Goal: Task Accomplishment & Management: Complete application form

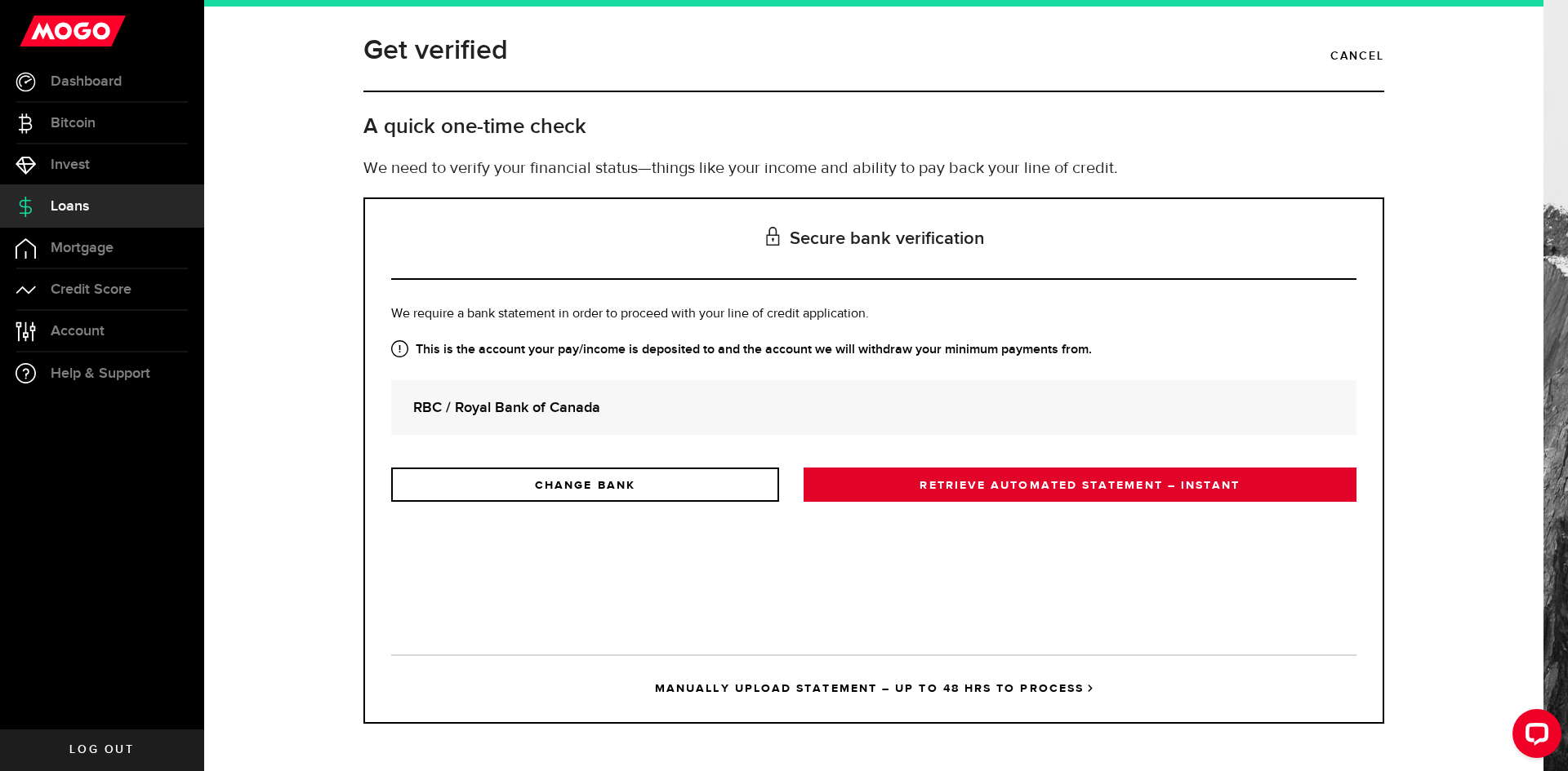
click at [956, 487] on link "RETRIEVE AUTOMATED STATEMENT – INSTANT" at bounding box center [1079, 484] width 553 height 34
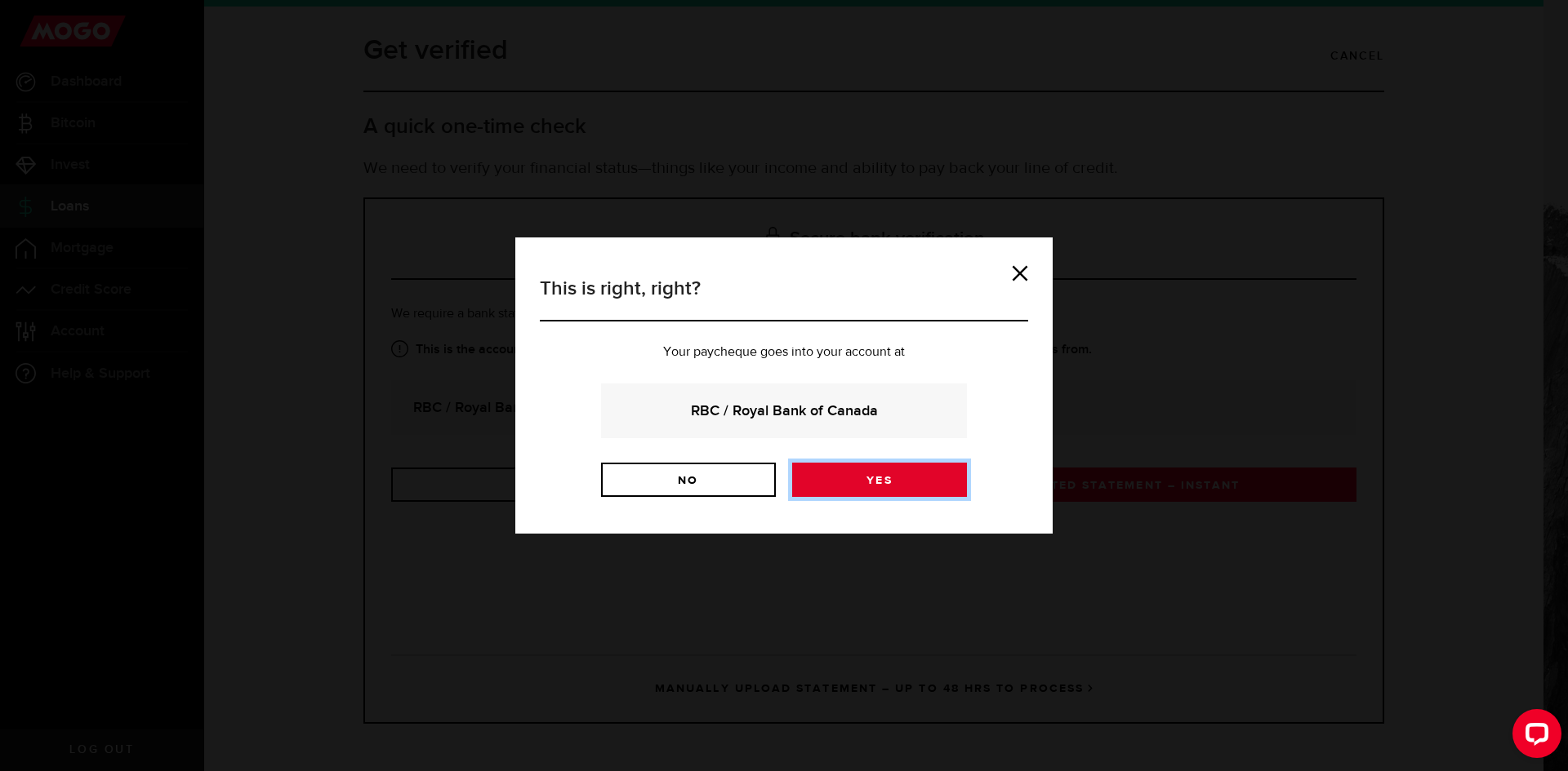
click at [911, 482] on link "Yes" at bounding box center [880, 480] width 175 height 34
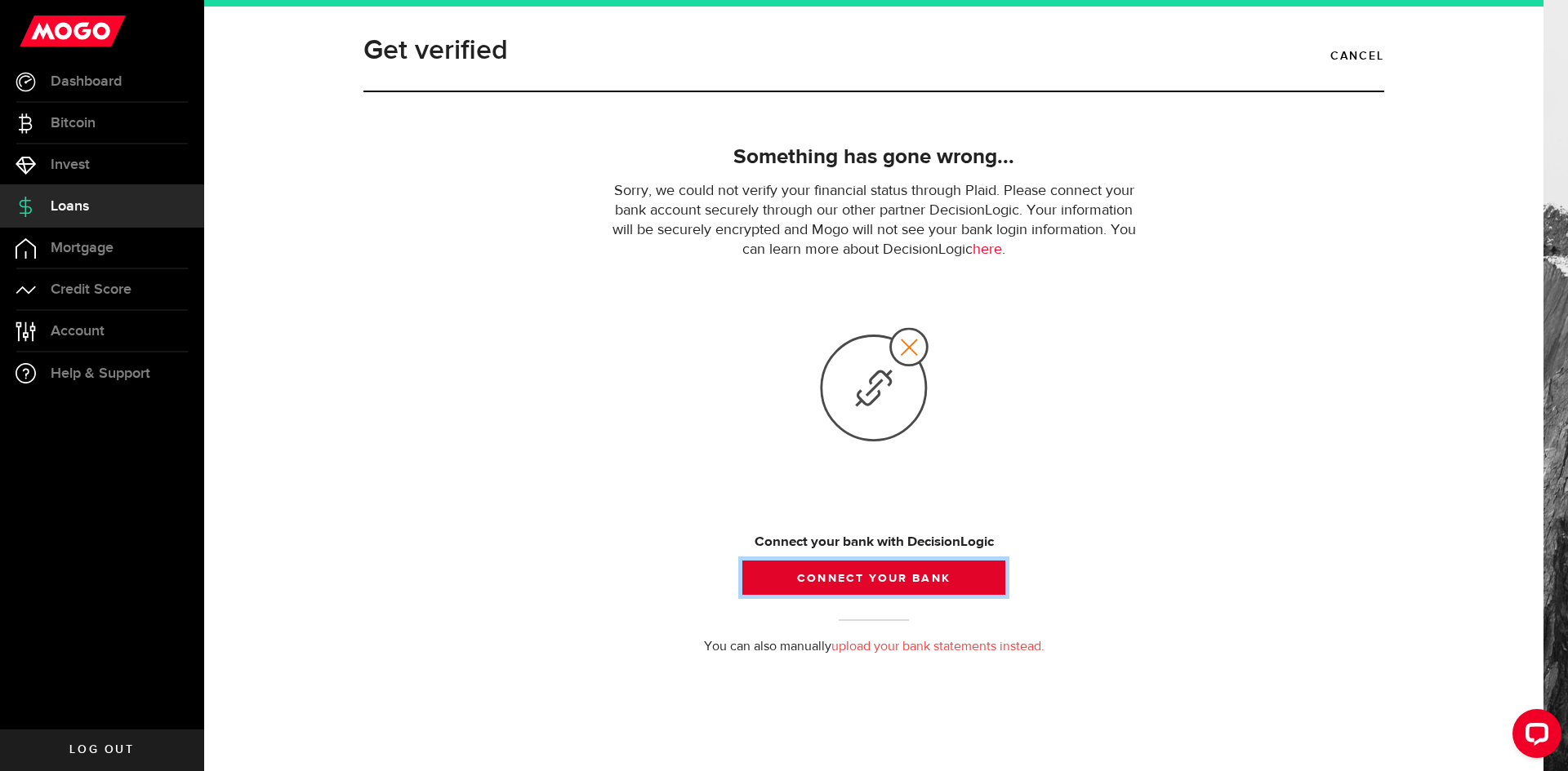
click at [883, 576] on button "Connect your bank" at bounding box center [873, 577] width 263 height 34
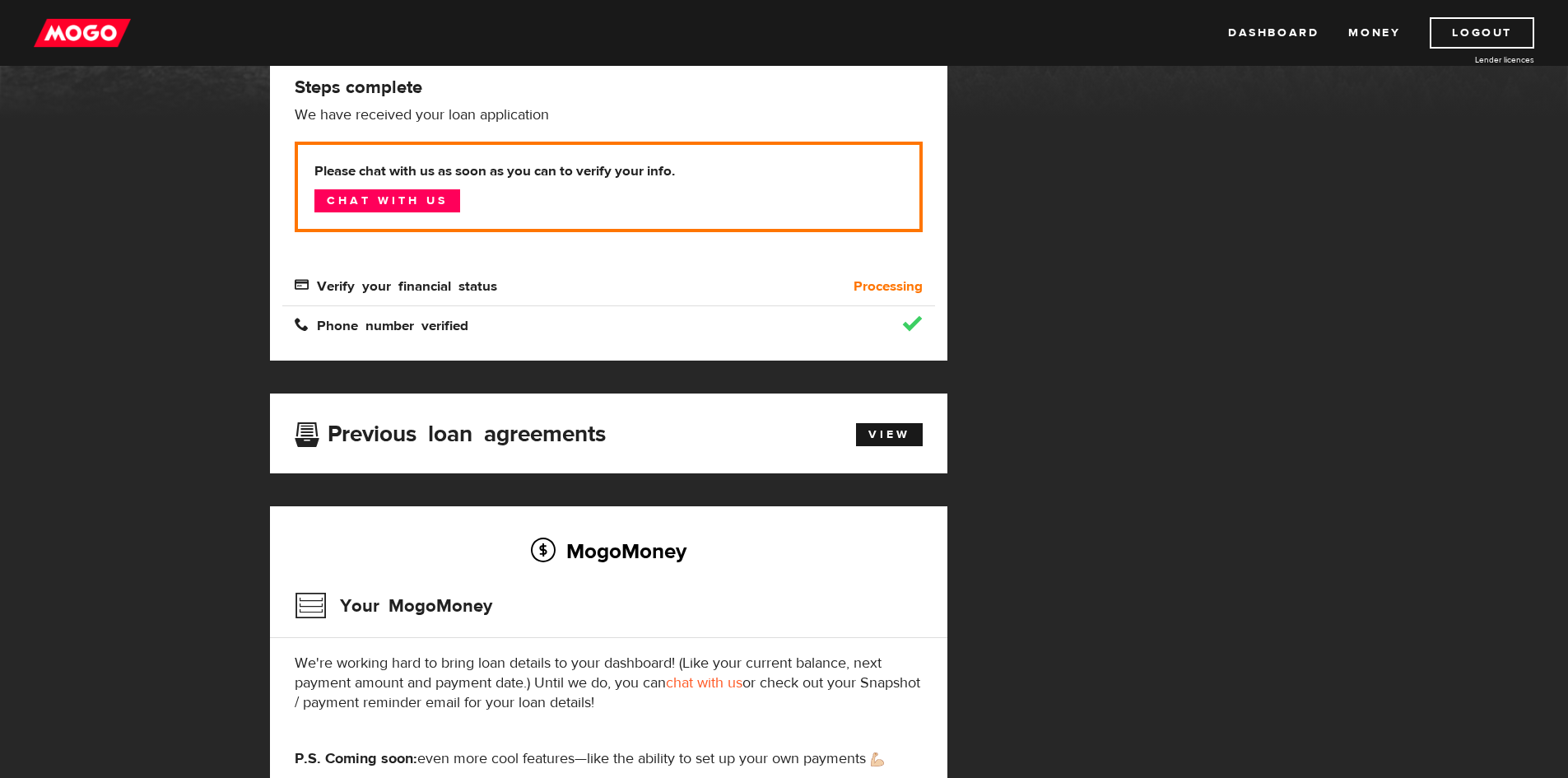
scroll to position [317, 0]
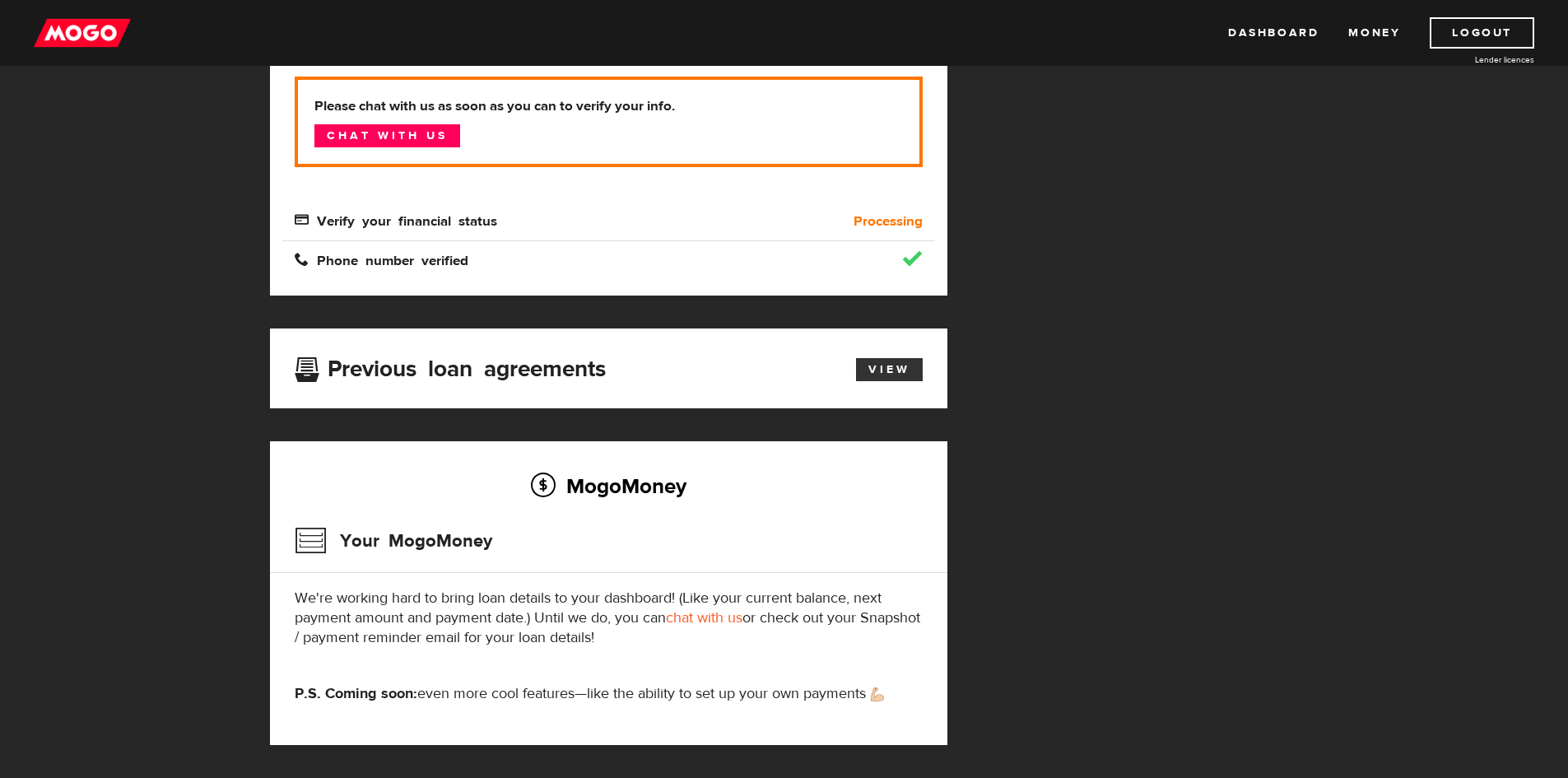
click at [878, 359] on link "View" at bounding box center [889, 369] width 67 height 23
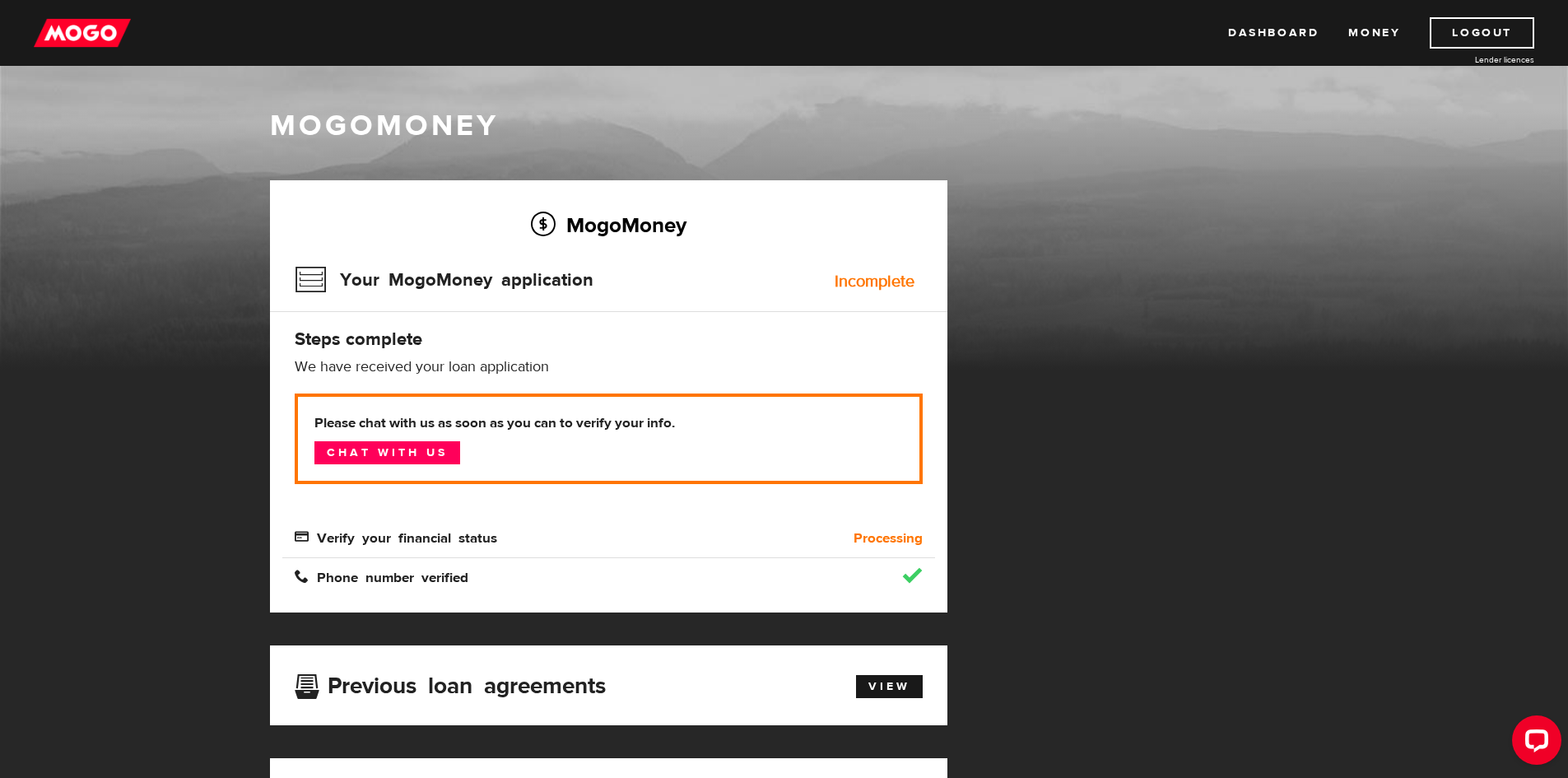
click at [883, 276] on div "Incomplete" at bounding box center [875, 281] width 80 height 16
click at [410, 450] on link "Chat with us" at bounding box center [388, 452] width 146 height 23
drag, startPoint x: 1367, startPoint y: 775, endPoint x: 971, endPoint y: 472, distance: 498.6
click at [970, 472] on div "MogoMoney Your MogoMoney application Expired Your MogoMoney credit decision has…" at bounding box center [784, 637] width 1054 height 915
click at [1181, 340] on div "MogoMoney Your MogoMoney application Expired Your MogoMoney credit decision has…" at bounding box center [784, 637] width 1054 height 915
